Goal: Task Accomplishment & Management: Complete application form

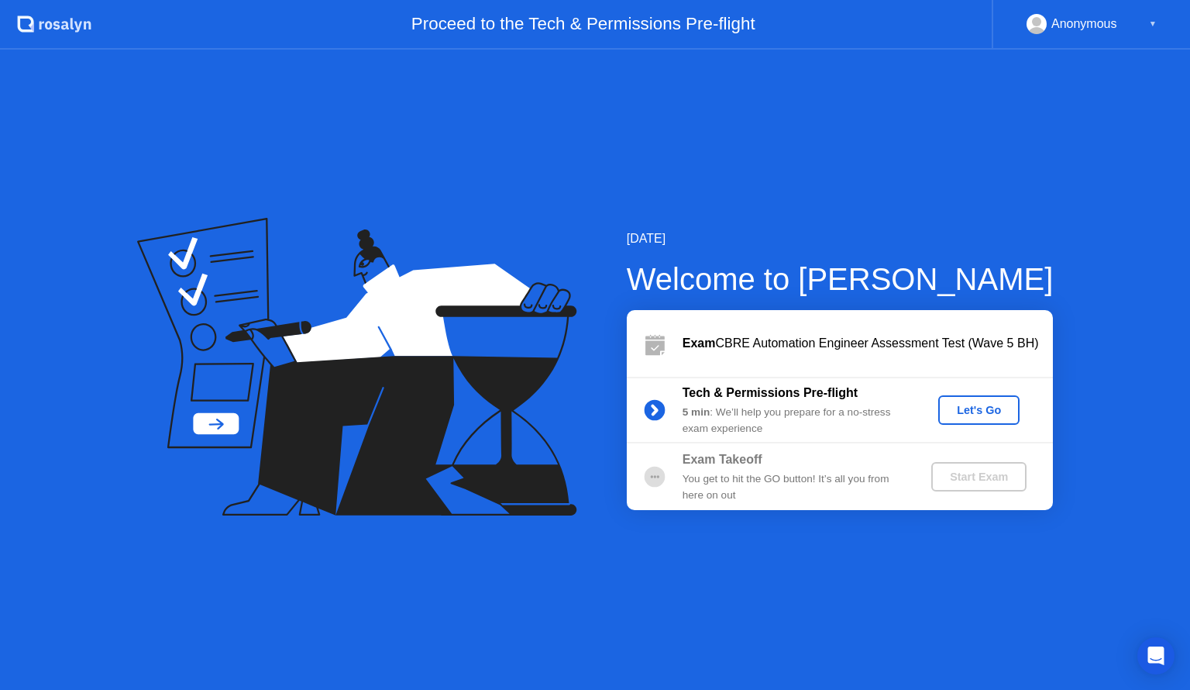
click at [1005, 409] on div "Let's Go" at bounding box center [979, 410] width 69 height 12
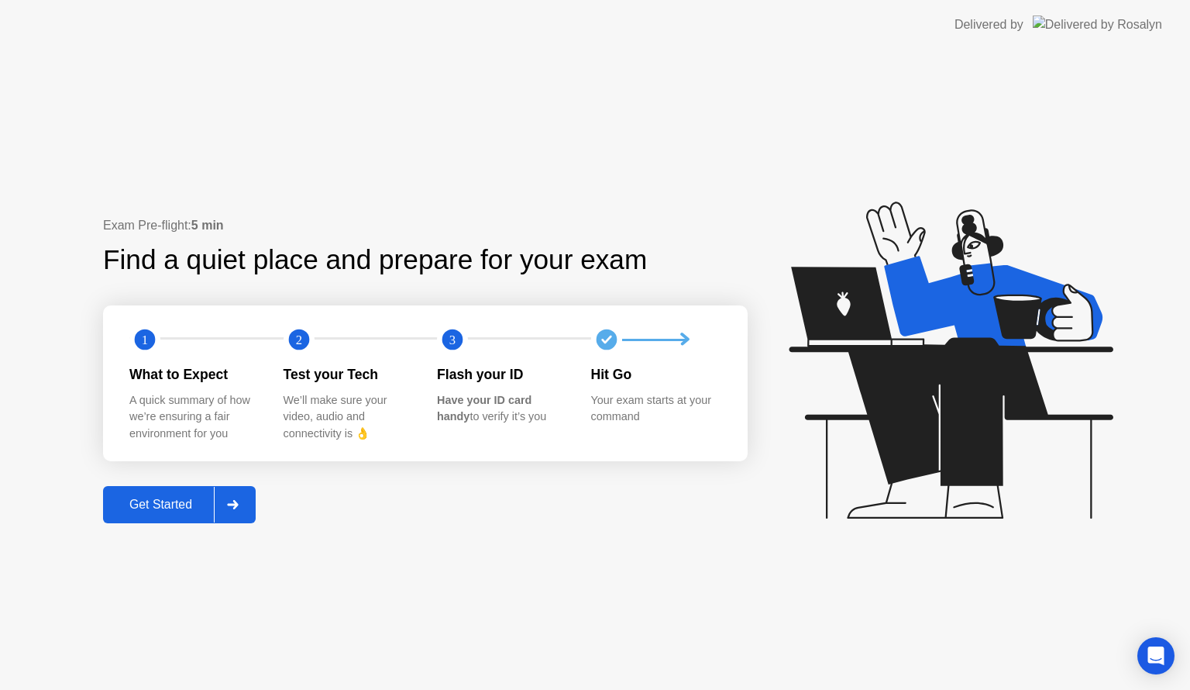
click at [186, 501] on div "Get Started" at bounding box center [161, 505] width 106 height 14
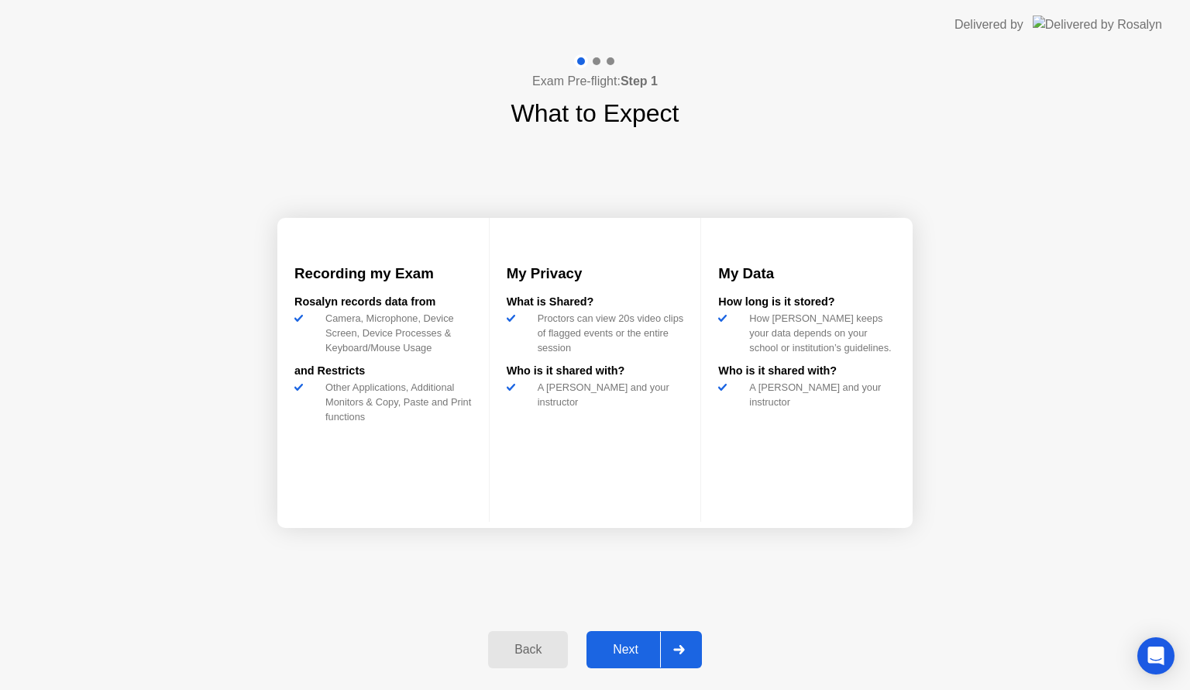
click at [649, 649] on div "Next" at bounding box center [625, 649] width 69 height 14
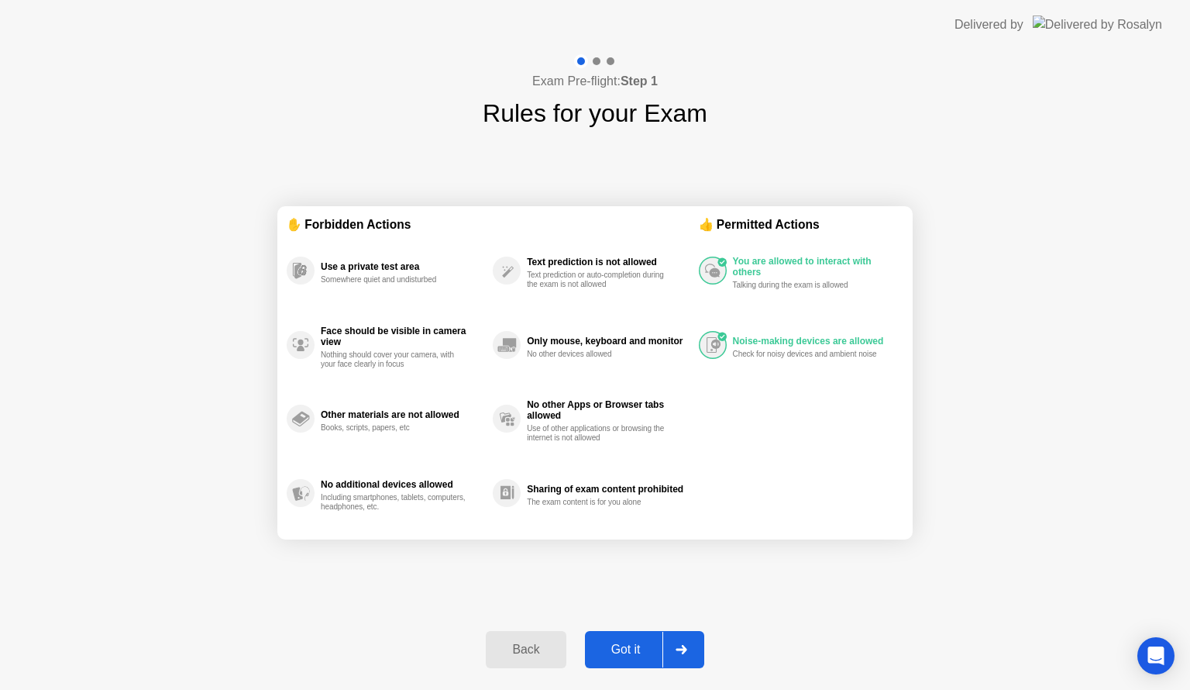
click at [639, 648] on div "Got it" at bounding box center [626, 649] width 73 height 14
select select "**********"
select select "*******"
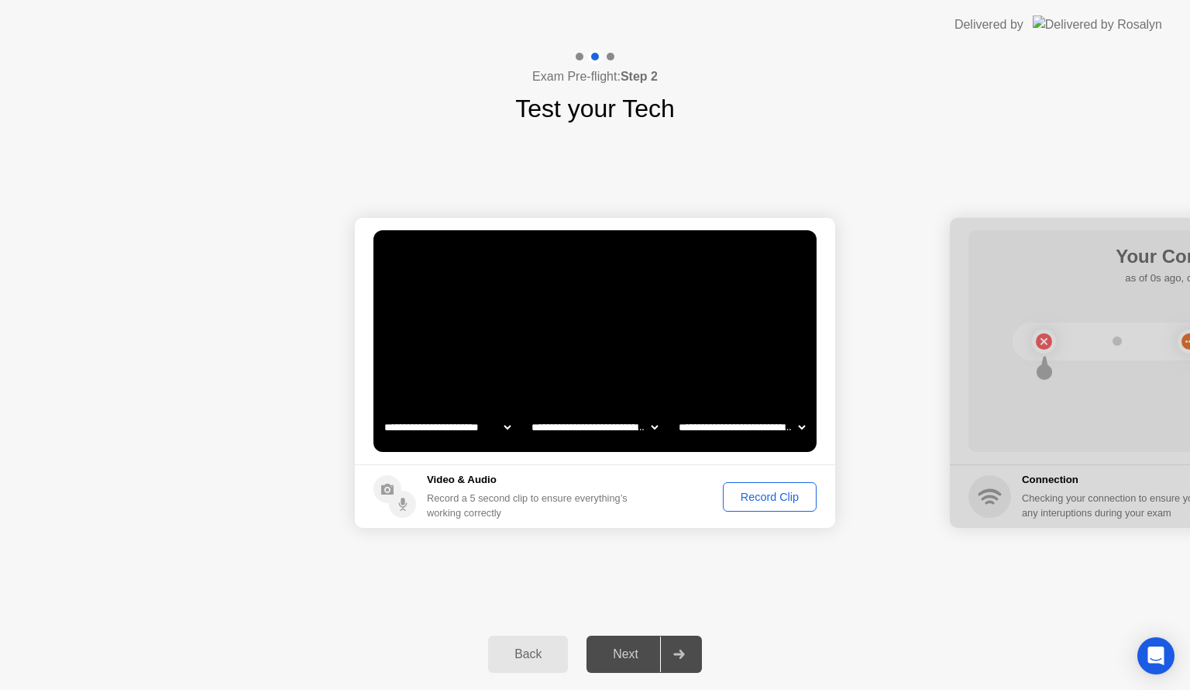
click at [763, 496] on div "Record Clip" at bounding box center [769, 497] width 83 height 12
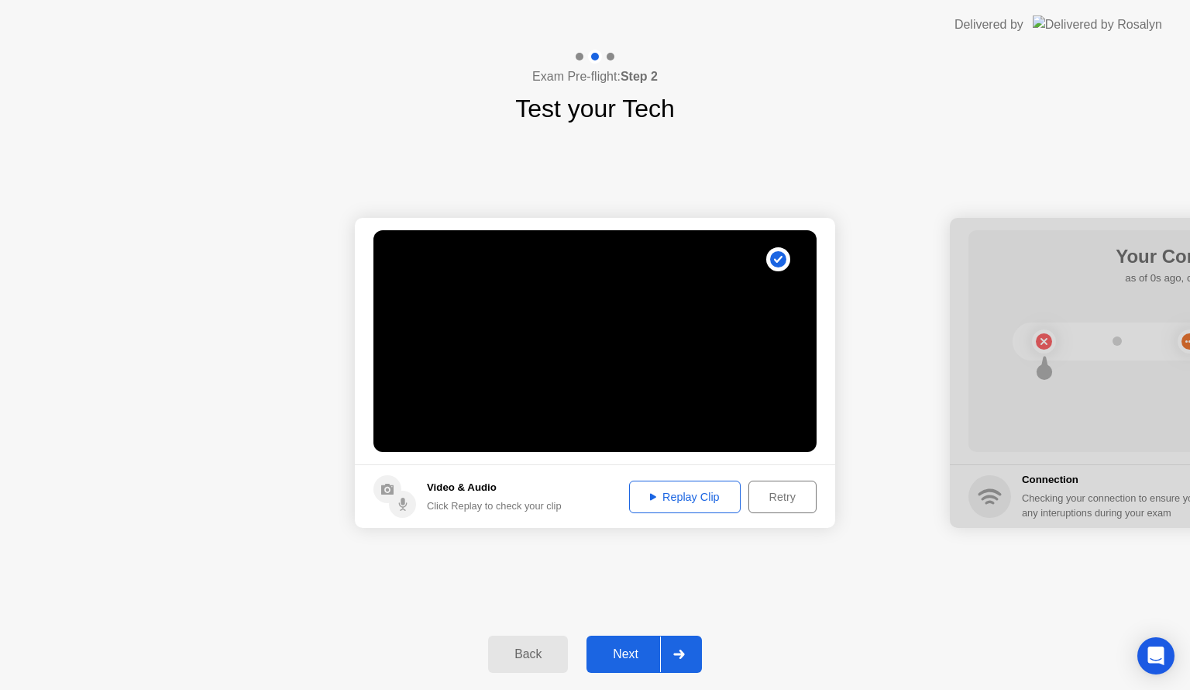
click at [702, 494] on div "Replay Clip" at bounding box center [685, 497] width 101 height 12
click at [639, 653] on div "Next" at bounding box center [625, 654] width 69 height 14
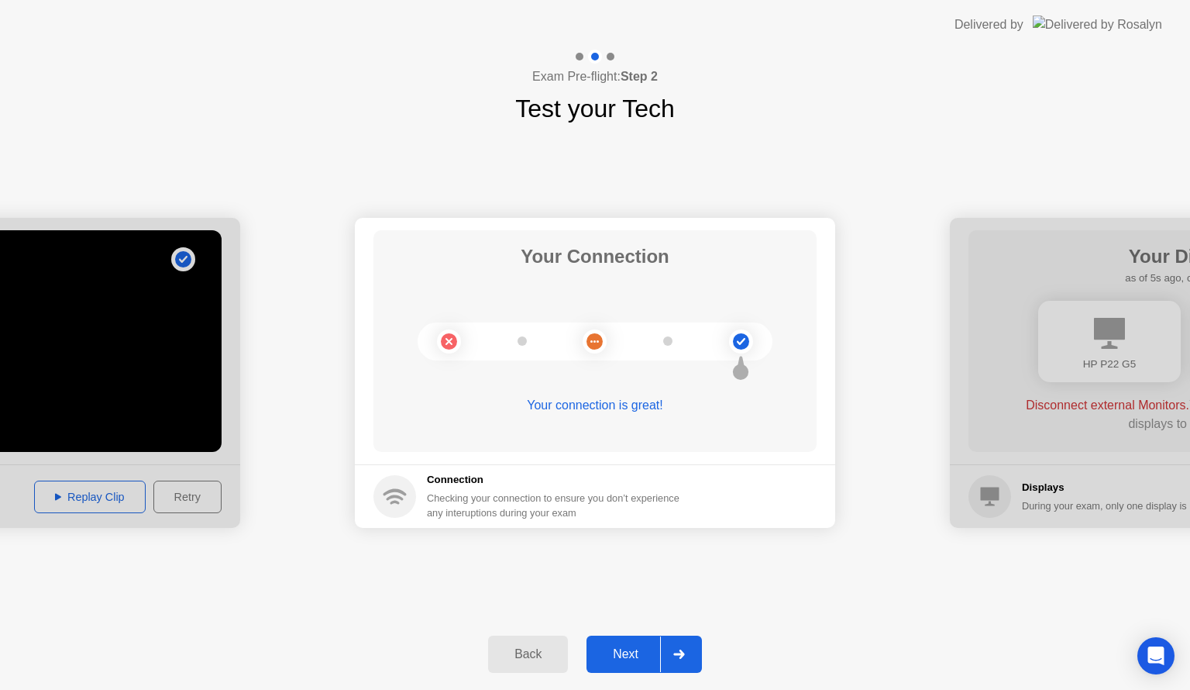
click at [646, 648] on div "Next" at bounding box center [625, 654] width 69 height 14
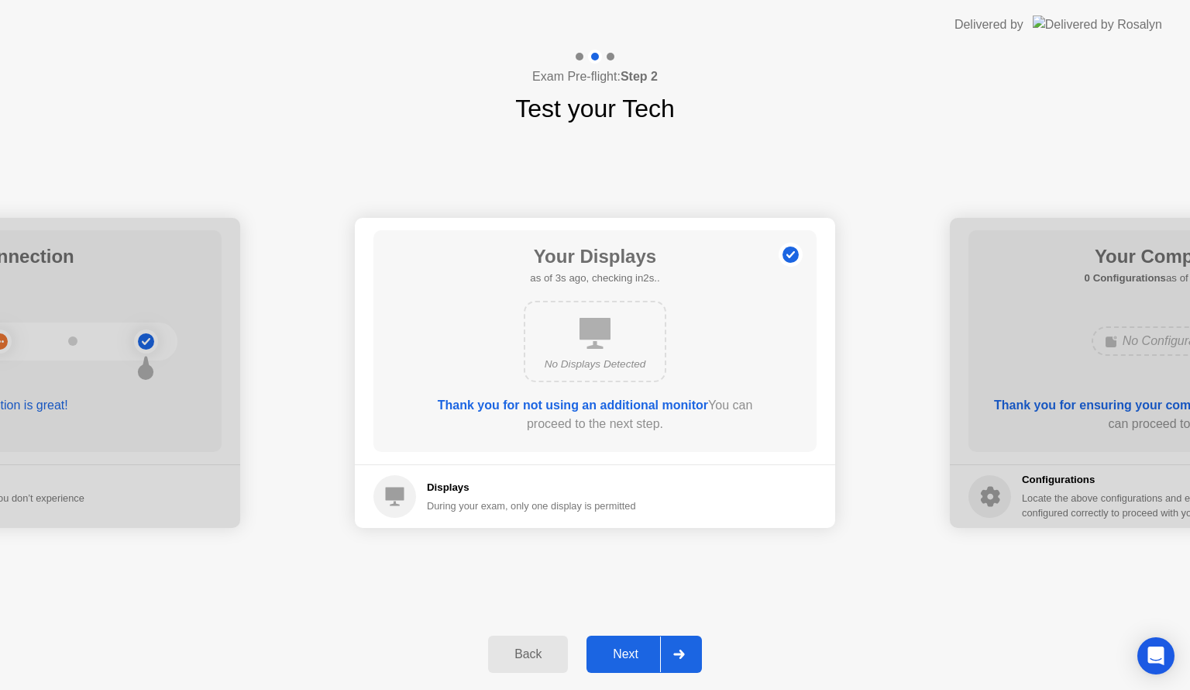
click at [638, 654] on div "Next" at bounding box center [625, 654] width 69 height 14
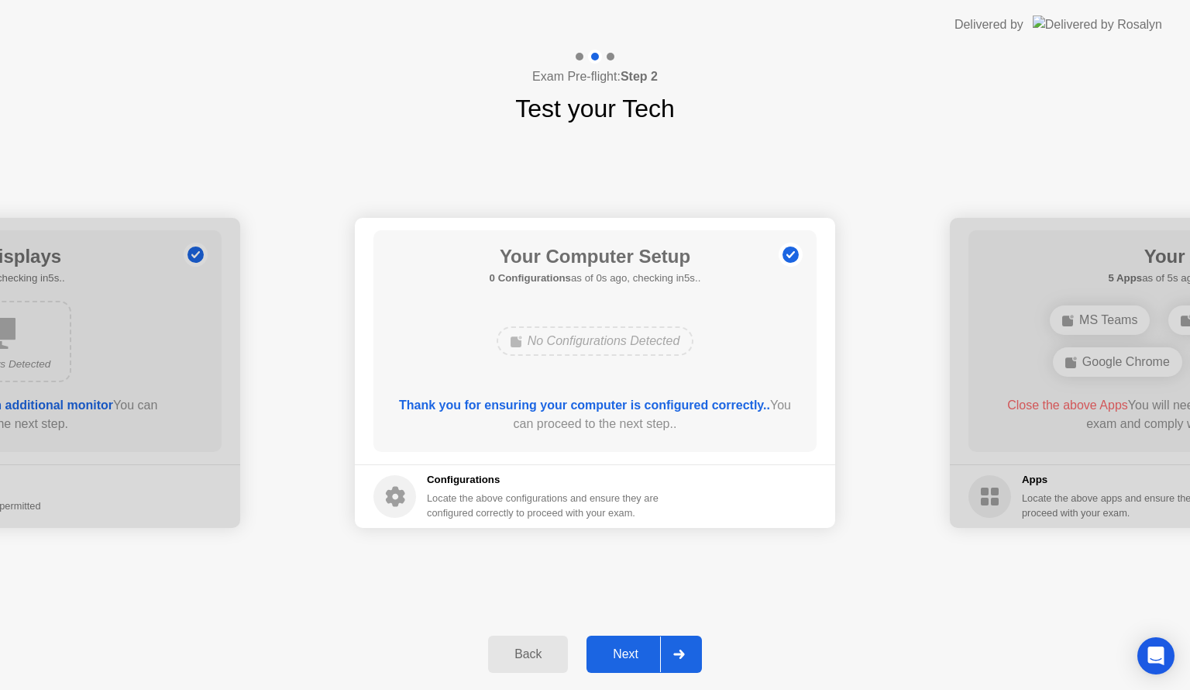
click at [640, 651] on div "Next" at bounding box center [625, 654] width 69 height 14
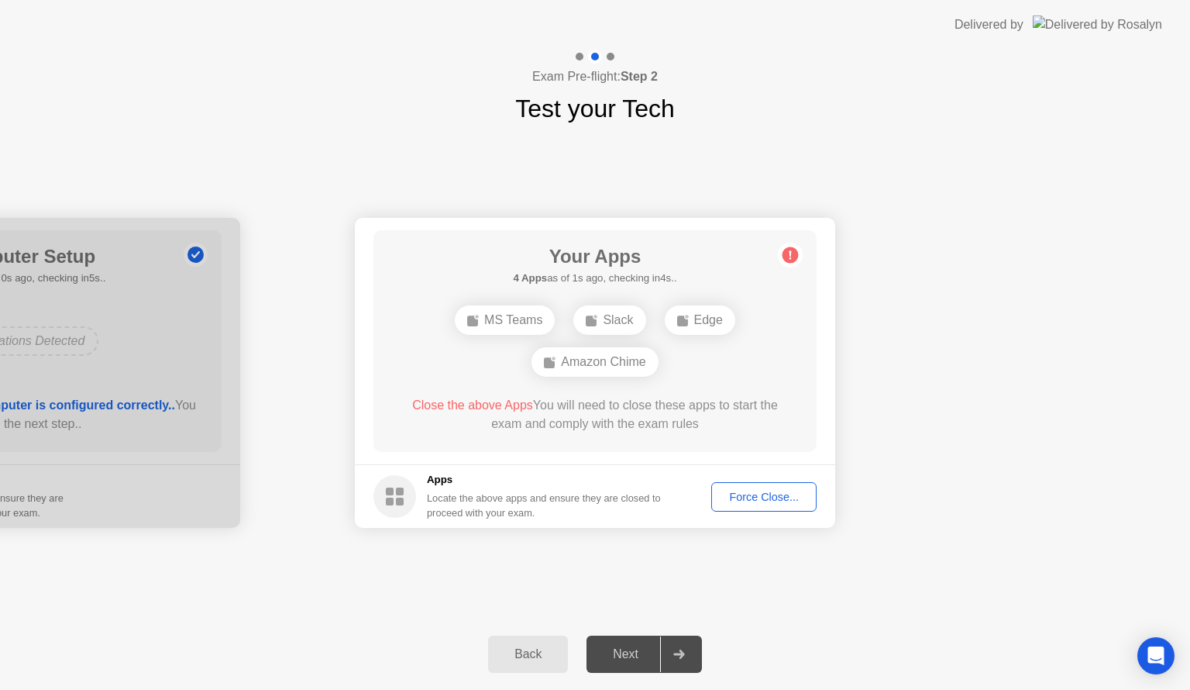
click at [363, 614] on div "**********" at bounding box center [595, 372] width 1190 height 491
click at [757, 491] on div "Force Close..." at bounding box center [764, 497] width 95 height 12
click at [756, 491] on div "Force Close..." at bounding box center [764, 497] width 95 height 12
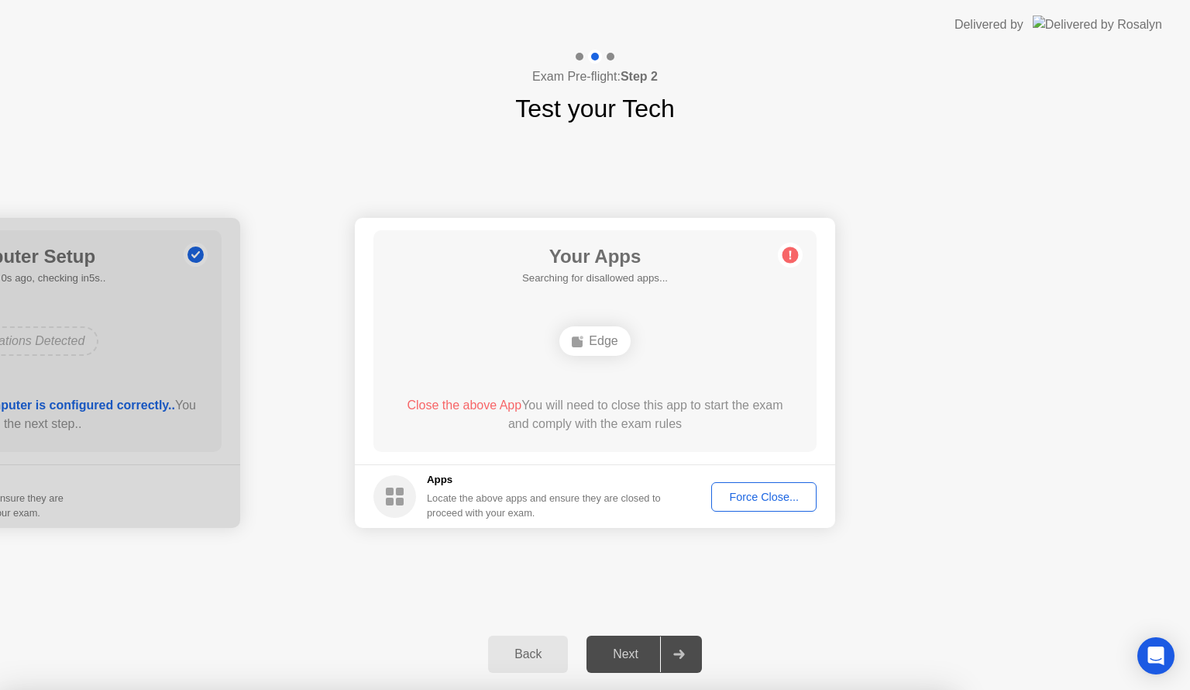
click at [766, 495] on div "Force Close..." at bounding box center [764, 497] width 95 height 12
click at [403, 494] on circle at bounding box center [395, 496] width 43 height 43
click at [758, 498] on div "Force Close..." at bounding box center [764, 497] width 95 height 12
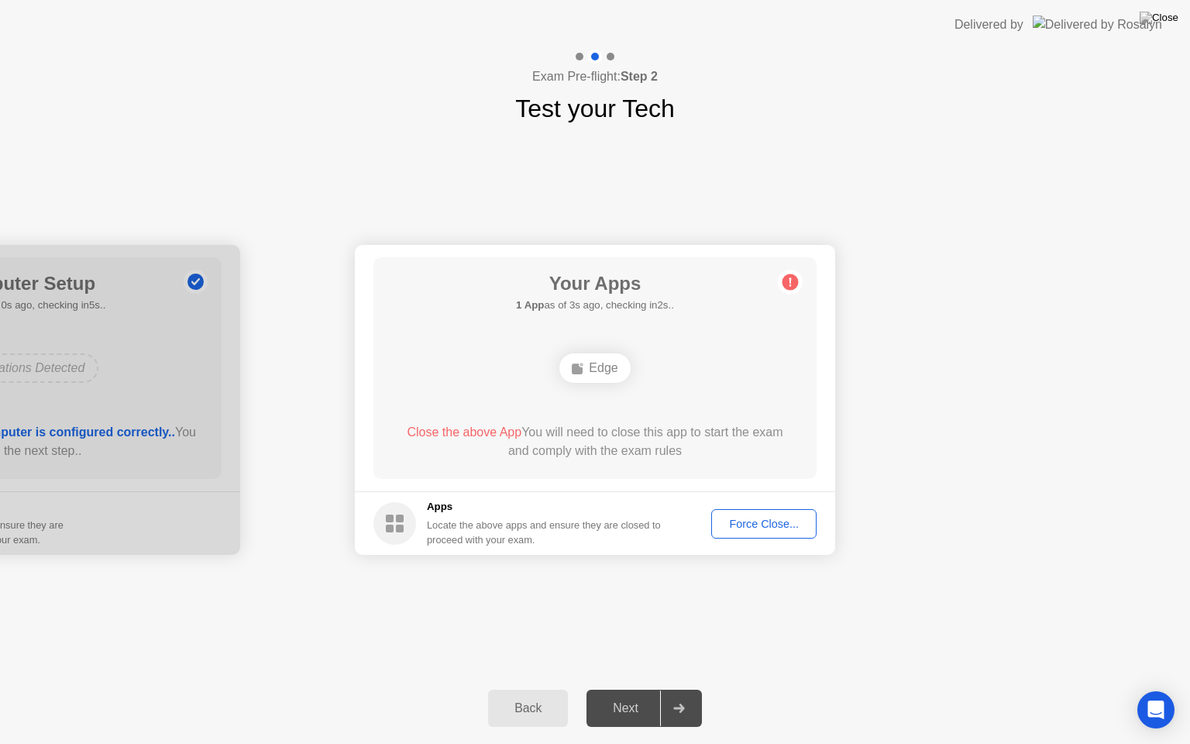
click at [774, 526] on div "Force Close..." at bounding box center [764, 524] width 95 height 12
click at [790, 283] on icon at bounding box center [791, 282] width 2 height 9
click at [773, 526] on div "Force Close..." at bounding box center [764, 524] width 95 height 12
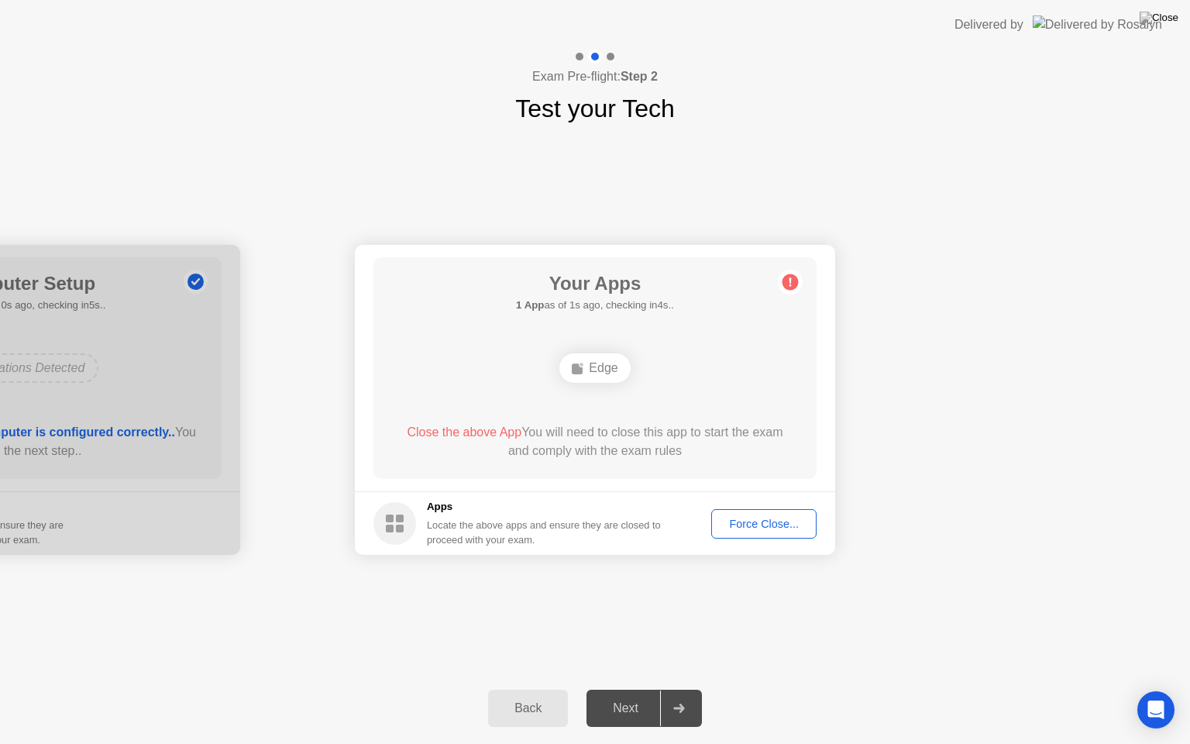
click at [808, 689] on div "Back Next" at bounding box center [595, 708] width 1190 height 71
click at [1020, 689] on div "Back Next" at bounding box center [595, 708] width 1190 height 71
click at [766, 522] on div "Force Close..." at bounding box center [764, 524] width 95 height 12
click at [797, 281] on circle at bounding box center [791, 282] width 16 height 16
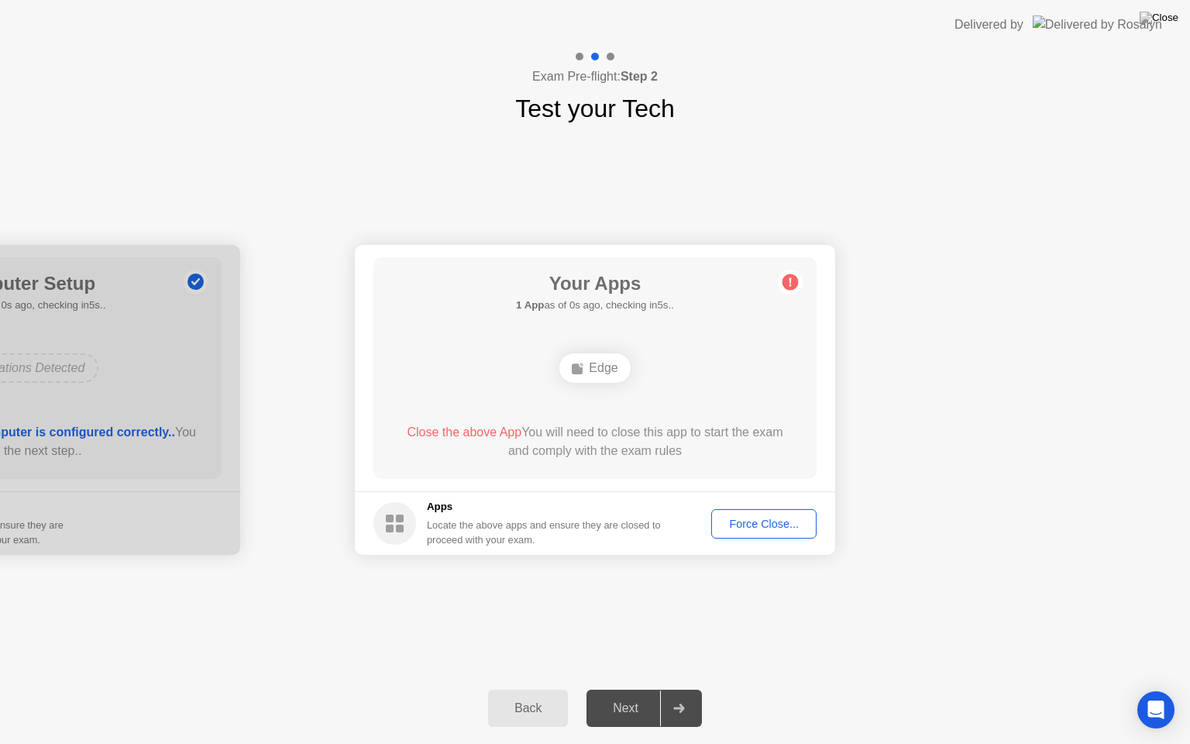
click at [788, 282] on circle at bounding box center [791, 282] width 16 height 16
click at [532, 689] on div "Back" at bounding box center [528, 708] width 71 height 14
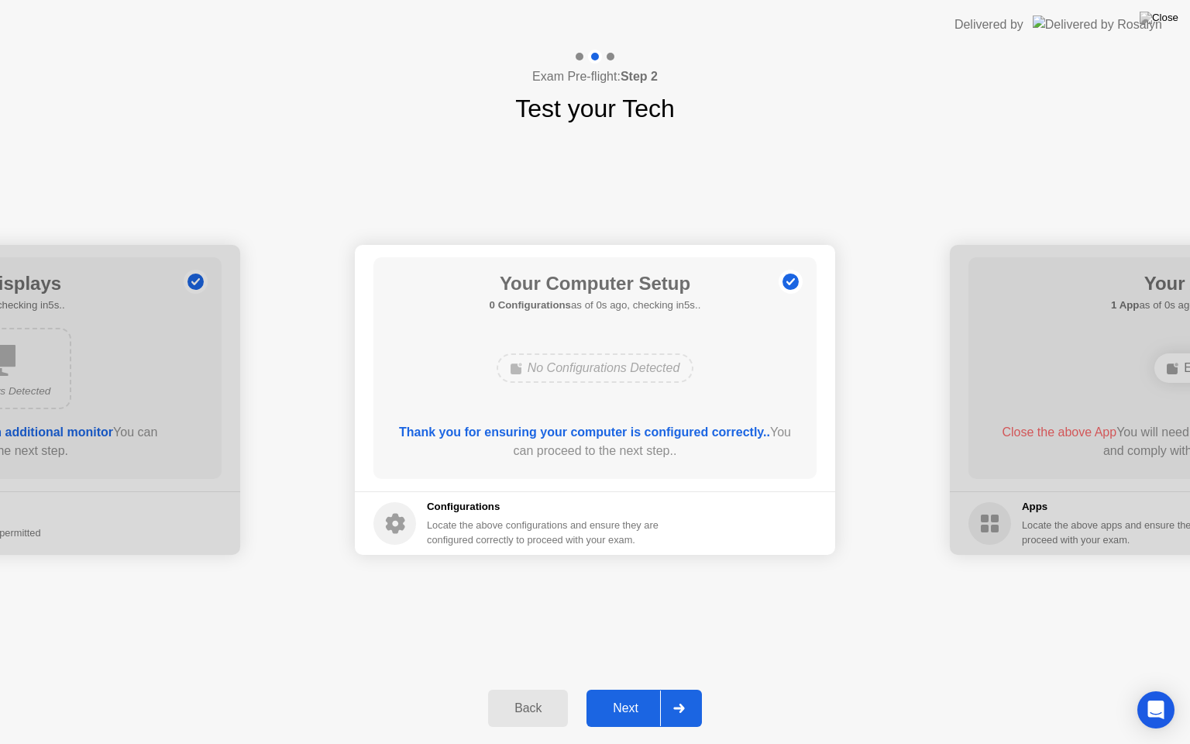
click at [532, 689] on div "Back" at bounding box center [528, 708] width 71 height 14
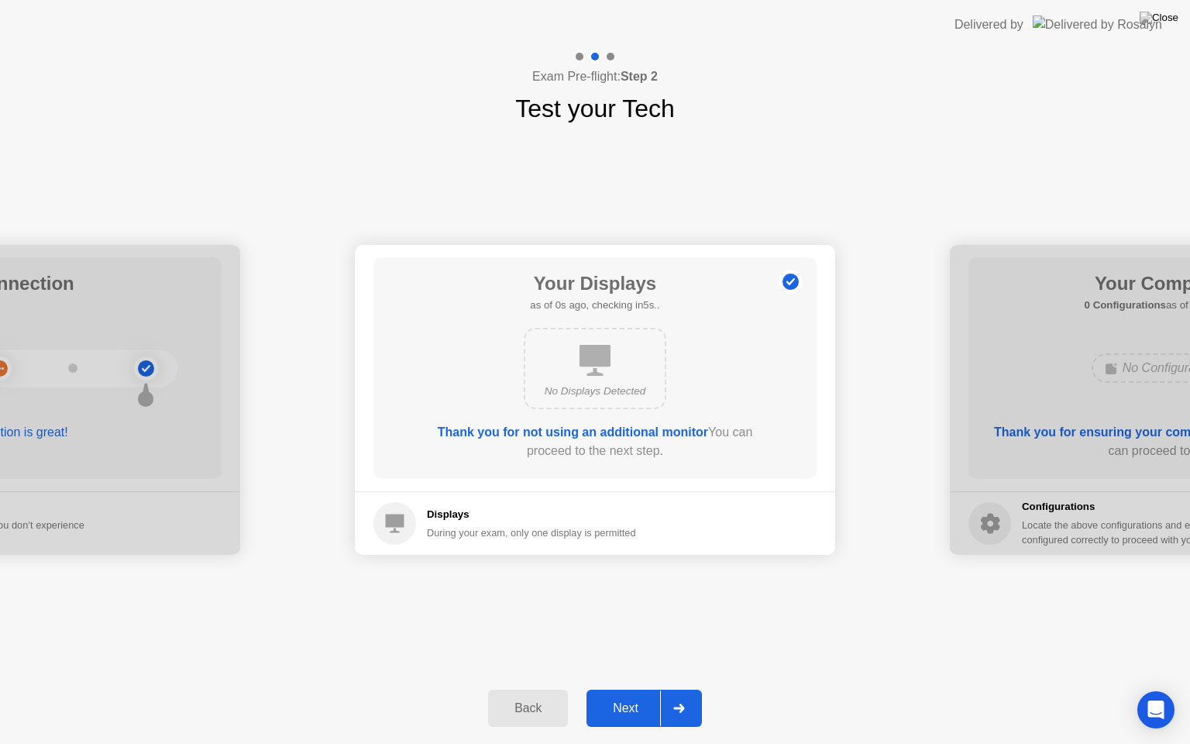
click at [532, 689] on div "Back" at bounding box center [528, 708] width 71 height 14
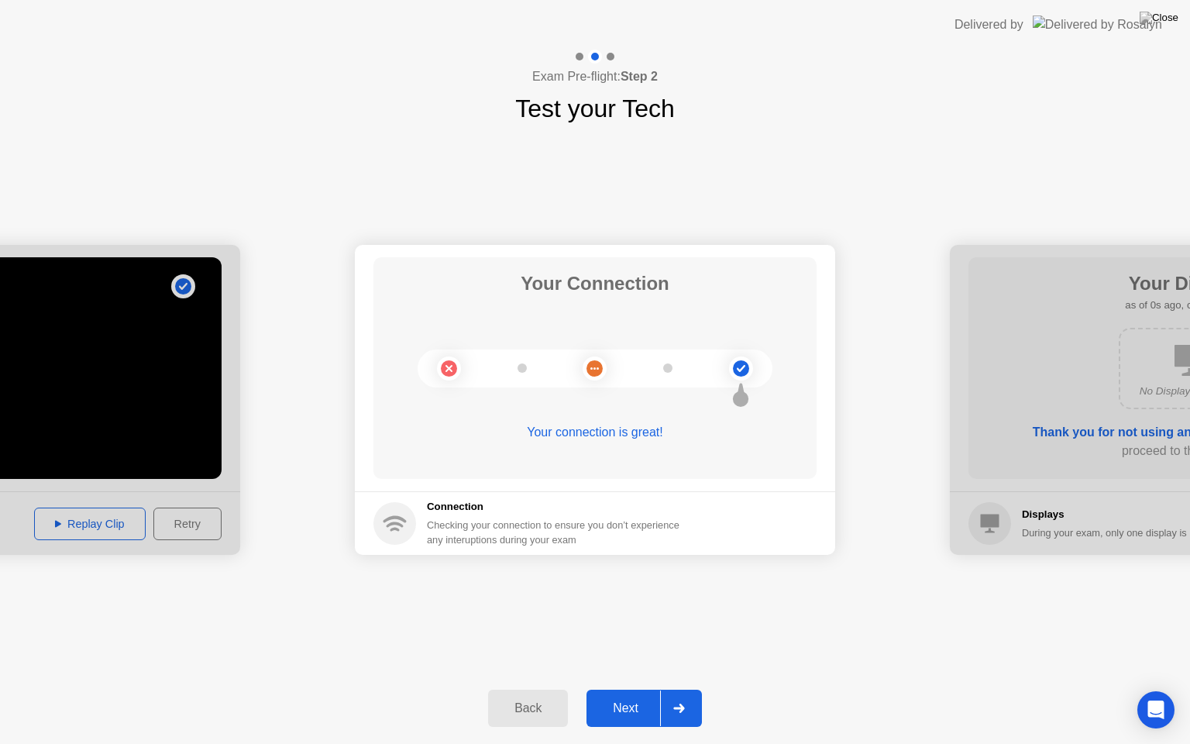
click at [532, 689] on div "Back" at bounding box center [528, 708] width 71 height 14
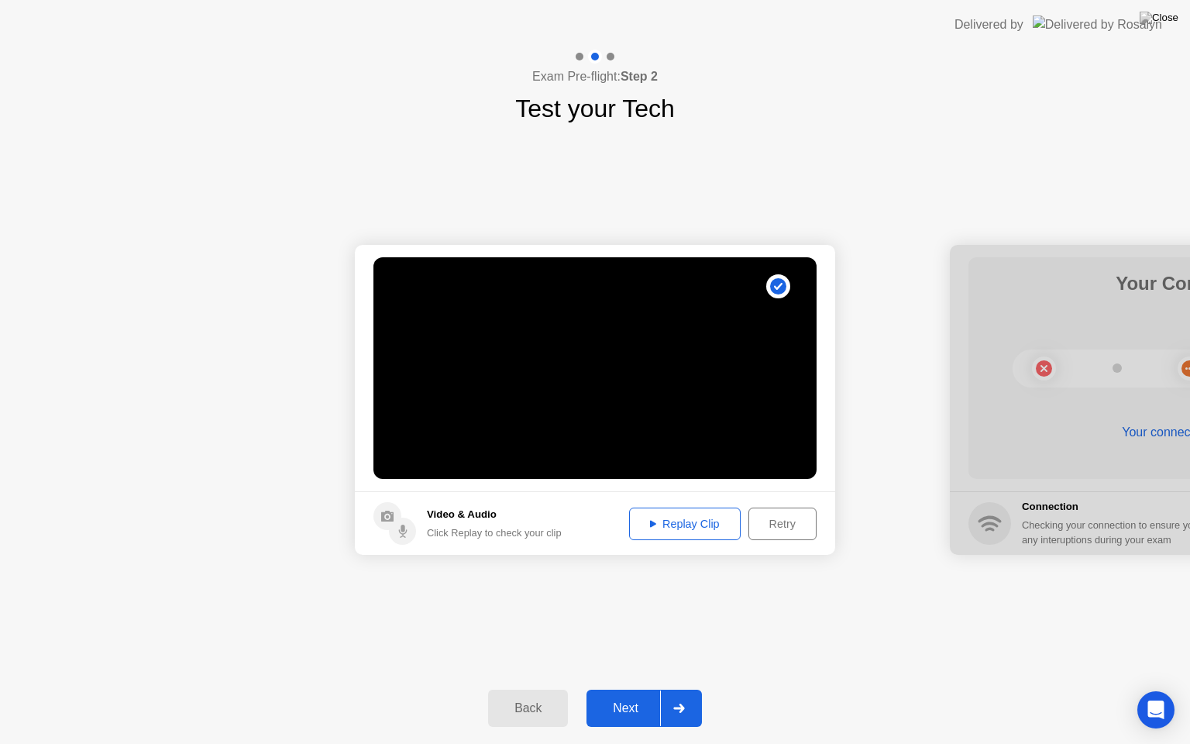
click at [630, 689] on div "Next" at bounding box center [625, 708] width 69 height 14
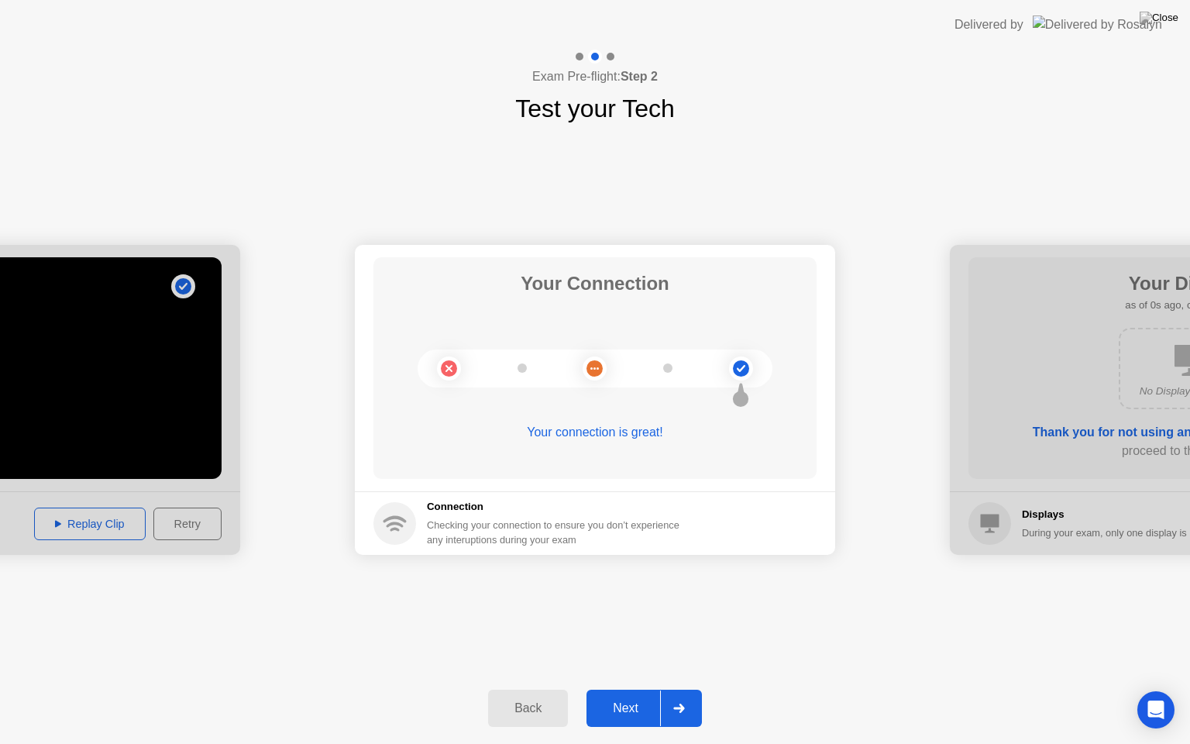
click at [643, 689] on div "Next" at bounding box center [625, 708] width 69 height 14
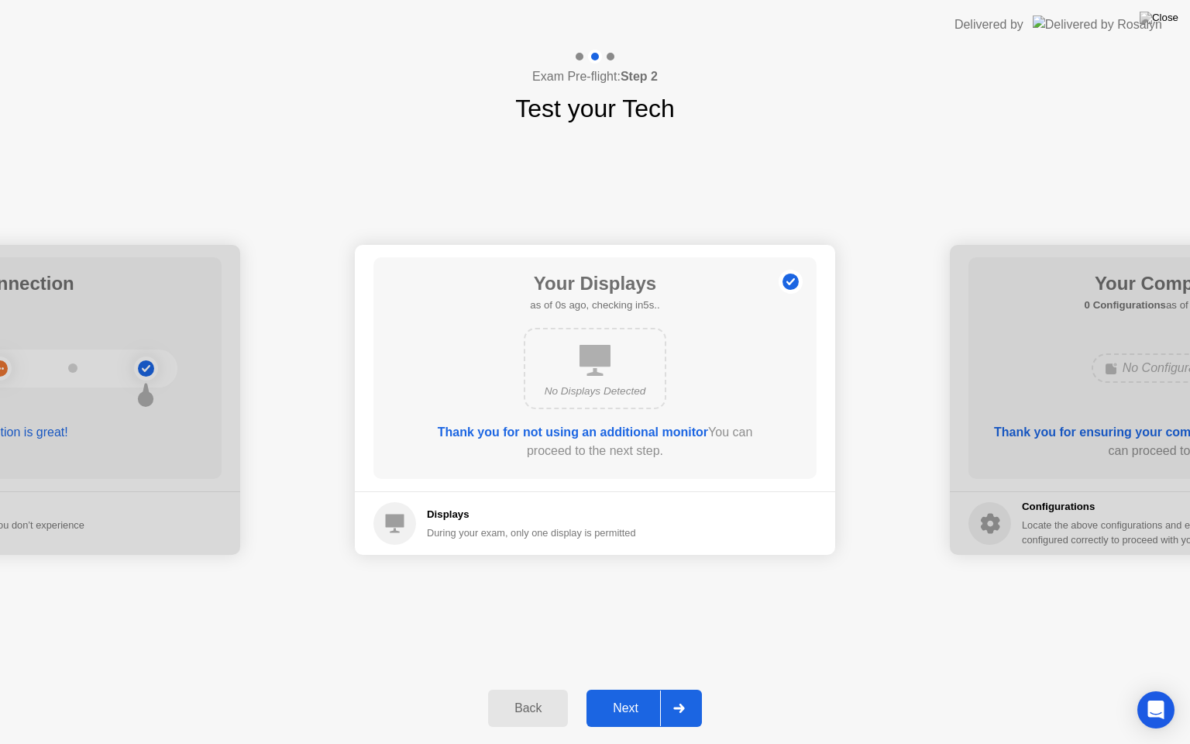
click at [643, 689] on div "Next" at bounding box center [625, 708] width 69 height 14
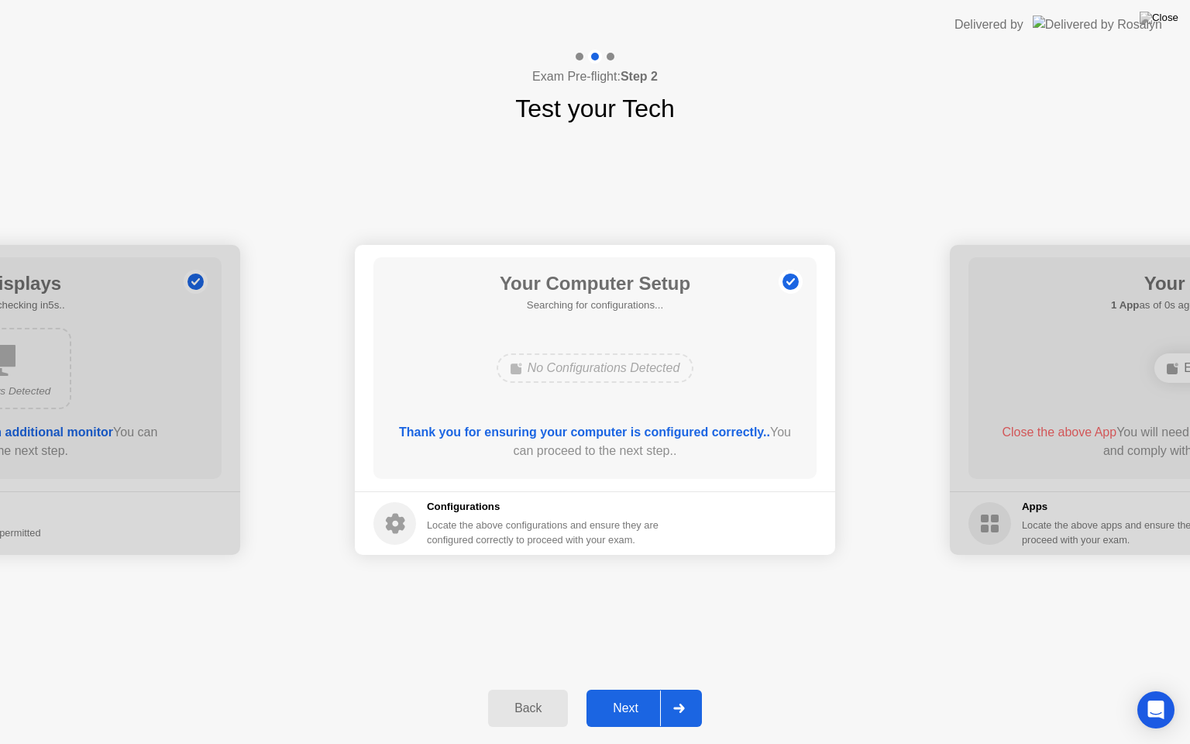
click at [643, 689] on div "Next" at bounding box center [625, 708] width 69 height 14
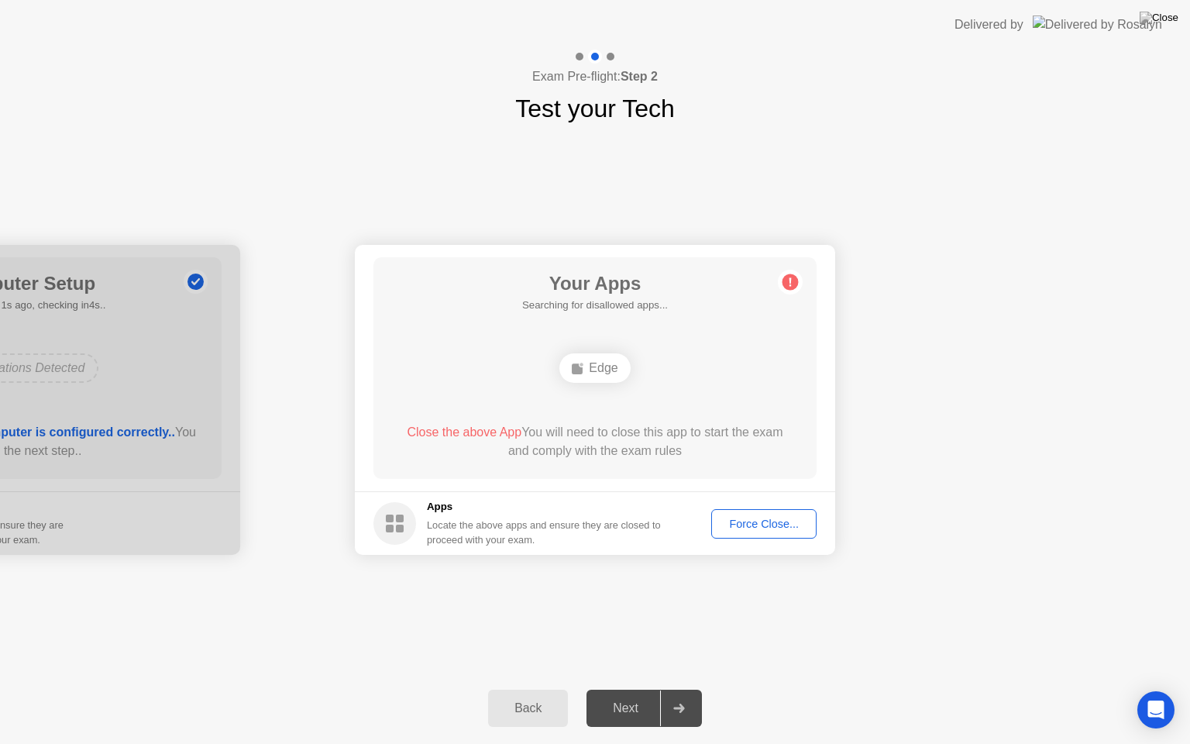
click at [774, 518] on div "Force Close..." at bounding box center [764, 524] width 95 height 12
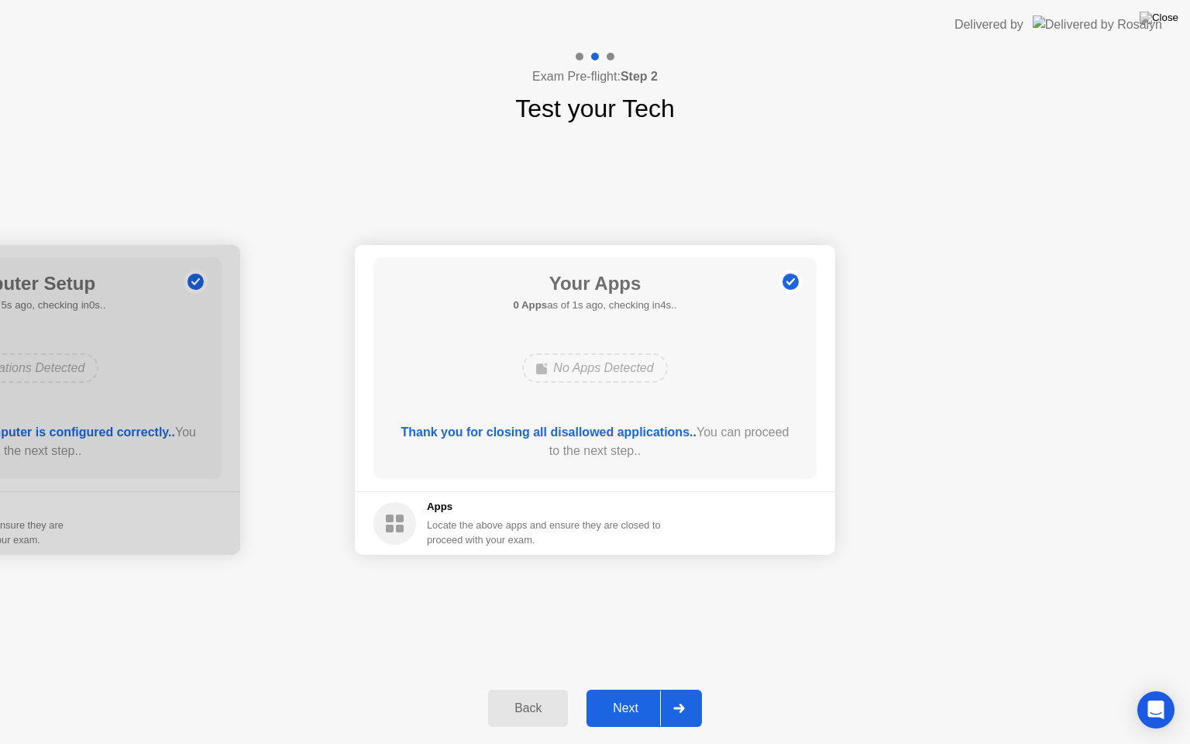
click at [646, 689] on button "Next" at bounding box center [644, 708] width 115 height 37
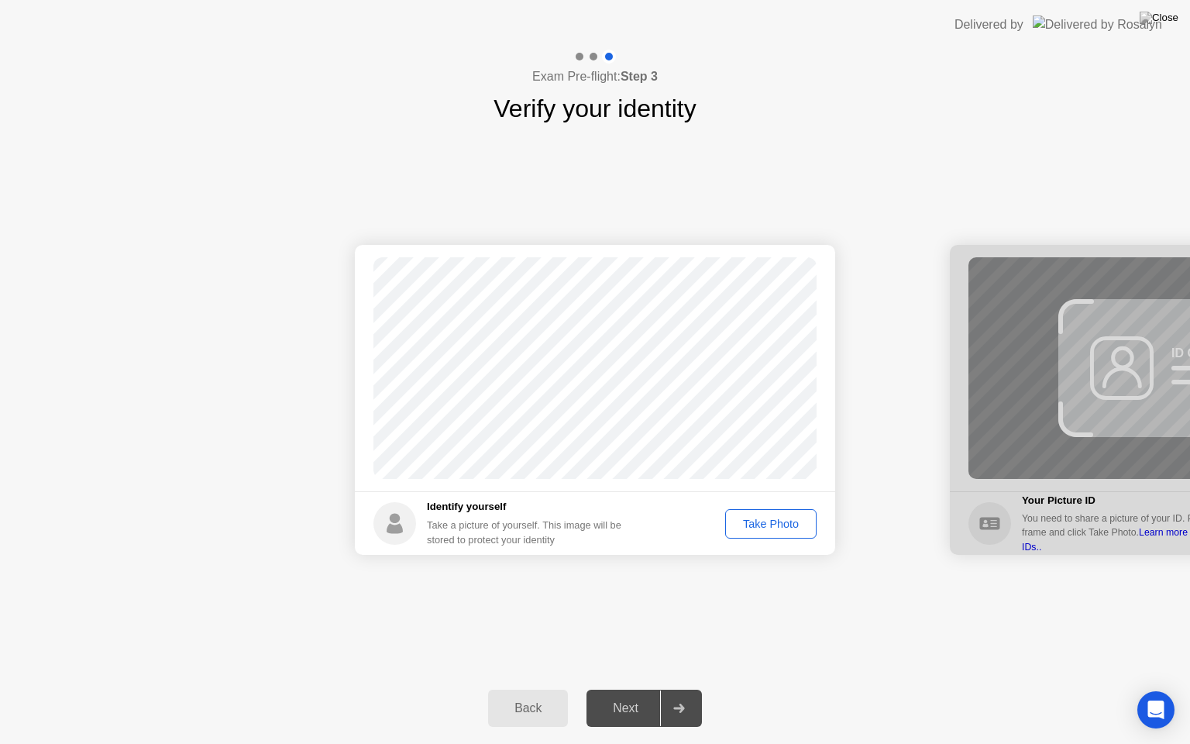
click at [760, 522] on div "Take Photo" at bounding box center [771, 524] width 81 height 12
click at [637, 689] on div "Next" at bounding box center [625, 708] width 69 height 14
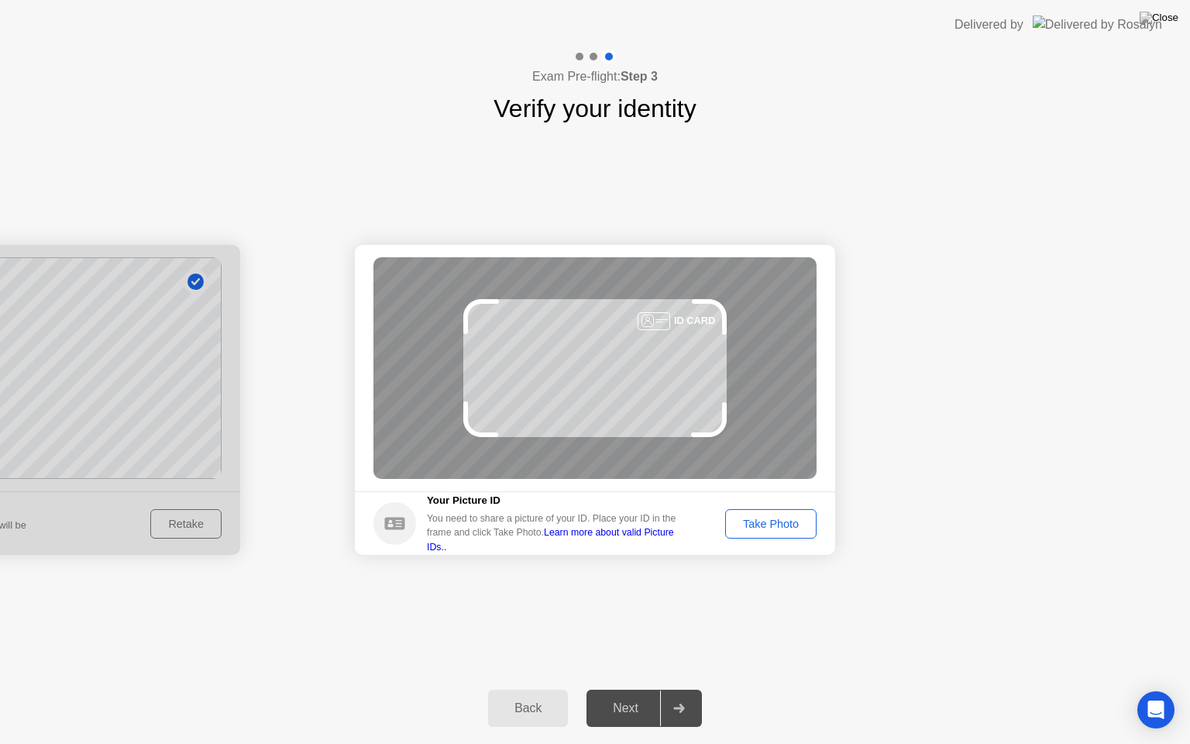
click at [674, 537] on link "Learn more about valid Picture IDs.." at bounding box center [550, 539] width 247 height 25
click at [787, 518] on div "Take Photo" at bounding box center [771, 524] width 81 height 12
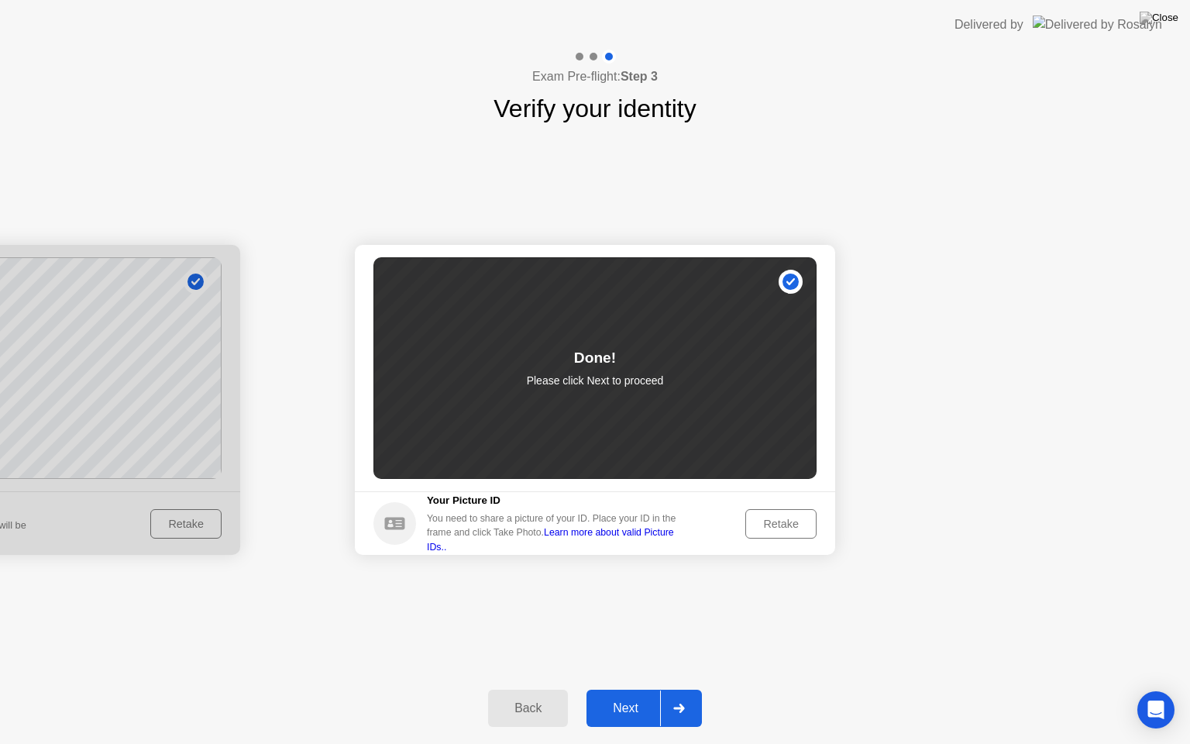
click at [637, 689] on div "Next" at bounding box center [625, 708] width 69 height 14
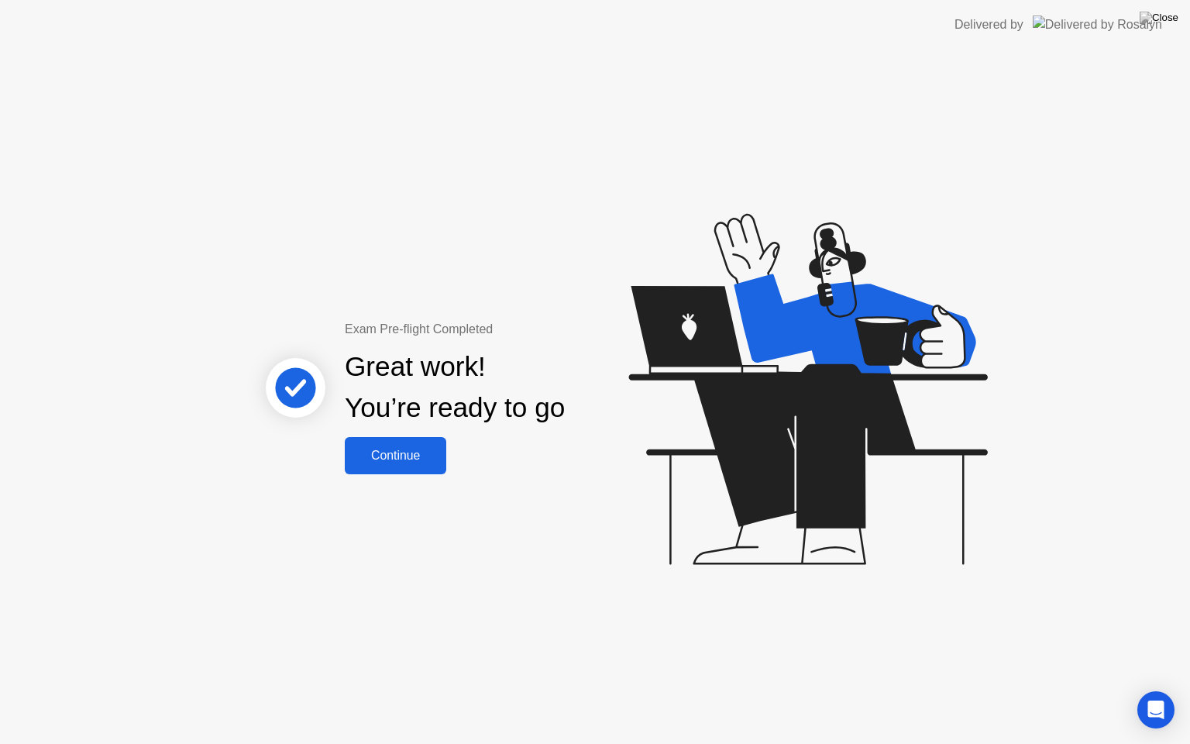
click at [404, 458] on div "Continue" at bounding box center [396, 456] width 92 height 14
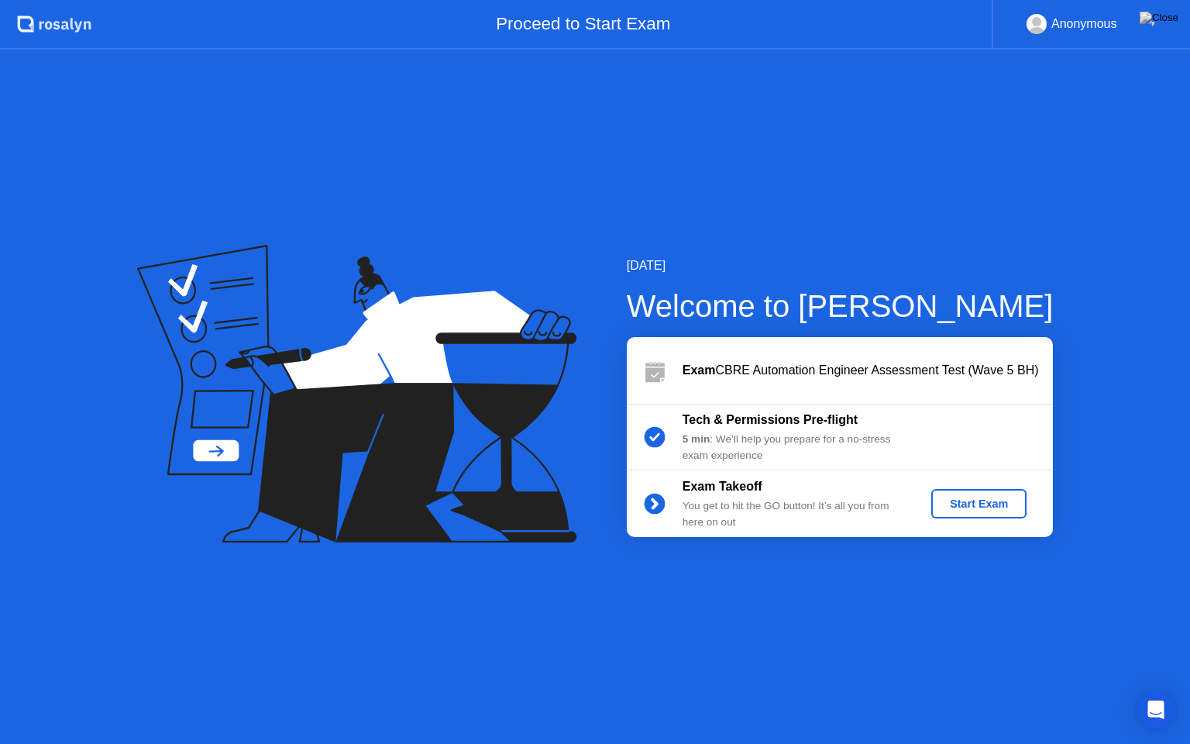
click at [973, 499] on div "Start Exam" at bounding box center [979, 504] width 83 height 12
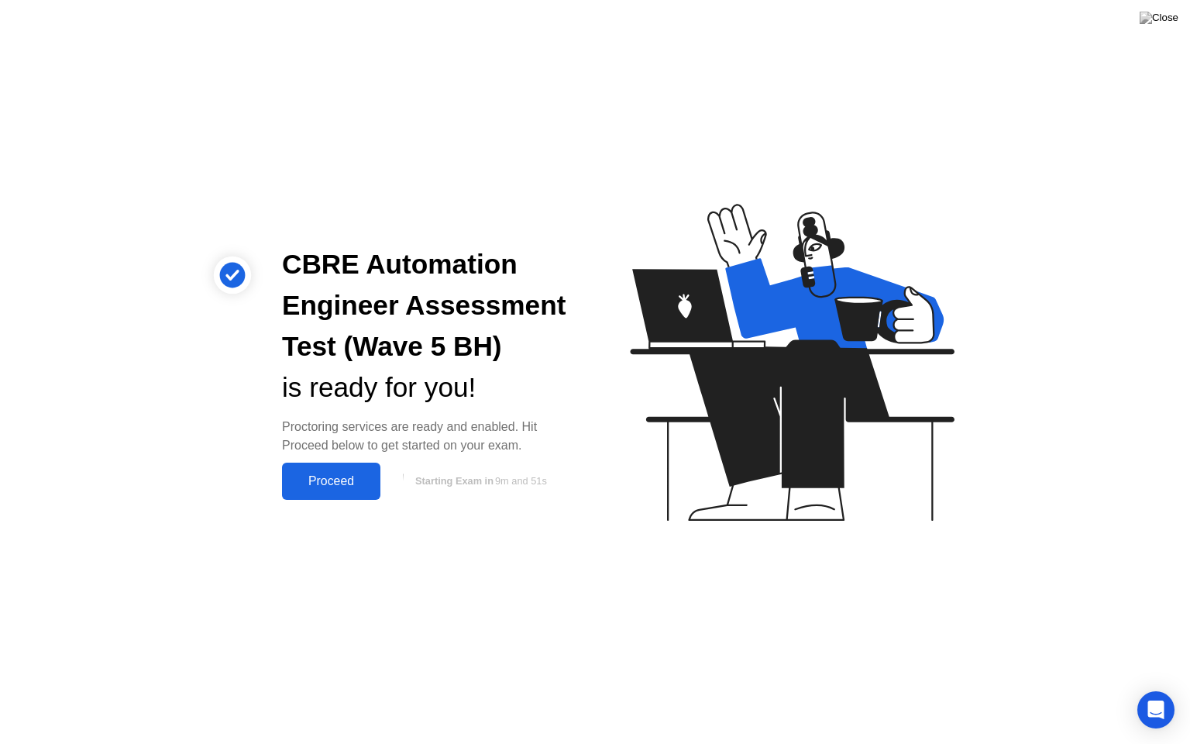
click at [360, 480] on div "Proceed" at bounding box center [331, 481] width 89 height 14
